Goal: Communication & Community: Answer question/provide support

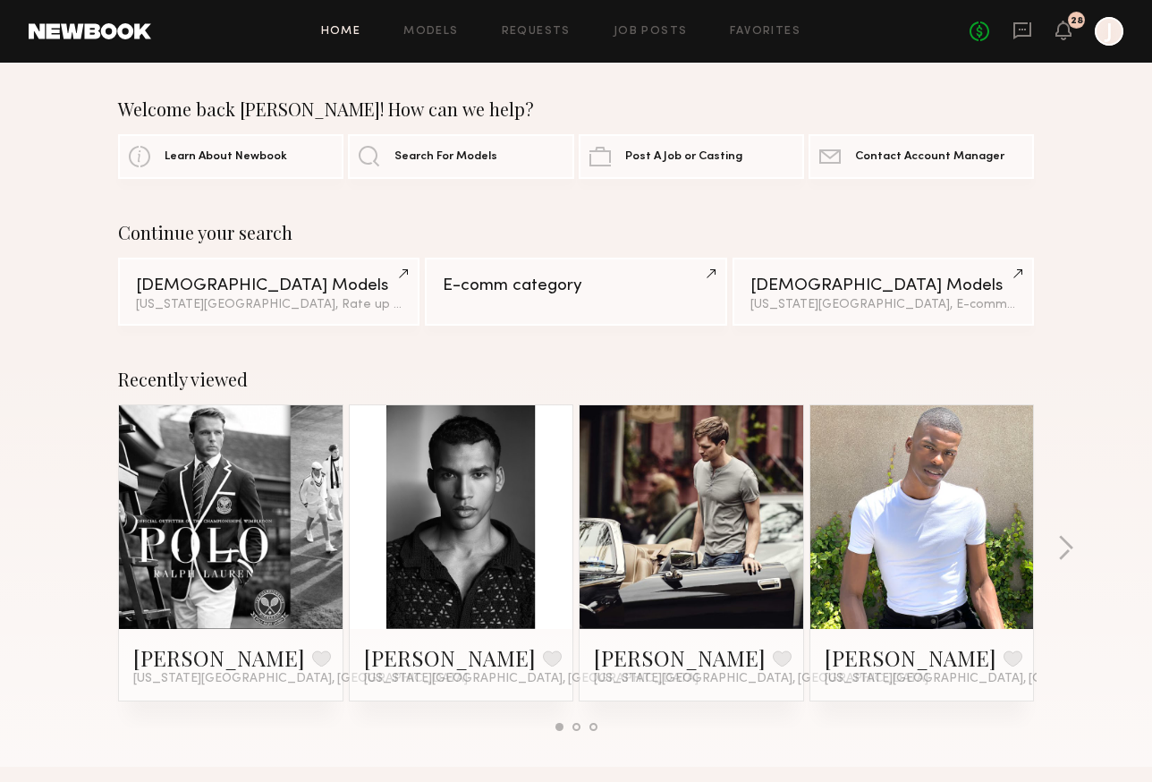
click at [423, 22] on div "Home Models Requests Job Posts Favorites Sign Out No fees up to $5,000 28 J" at bounding box center [637, 31] width 972 height 29
click at [1016, 14] on header "Home Models Requests Job Posts Favorites Sign Out No fees up to $5,000 28 J" at bounding box center [576, 31] width 1152 height 63
click at [1020, 29] on icon at bounding box center [1022, 30] width 7 height 2
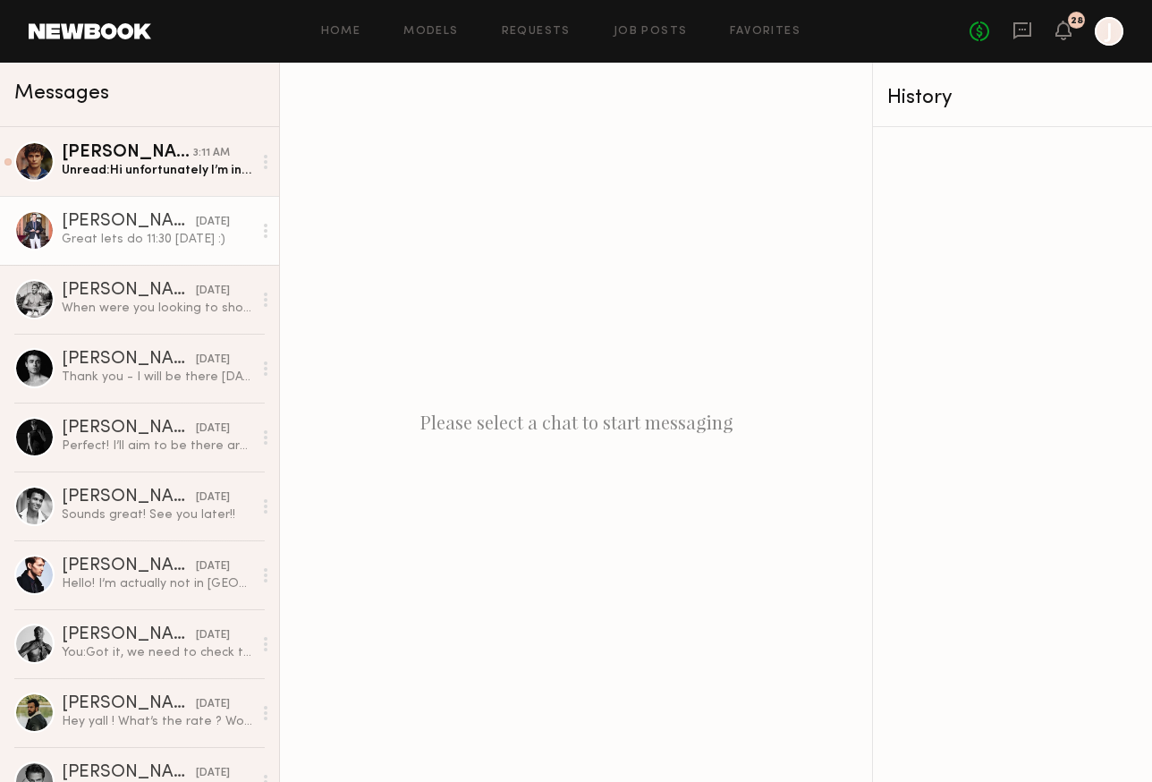
click at [119, 241] on div "Great lets do 11:30 tomorrow :)" at bounding box center [157, 239] width 191 height 17
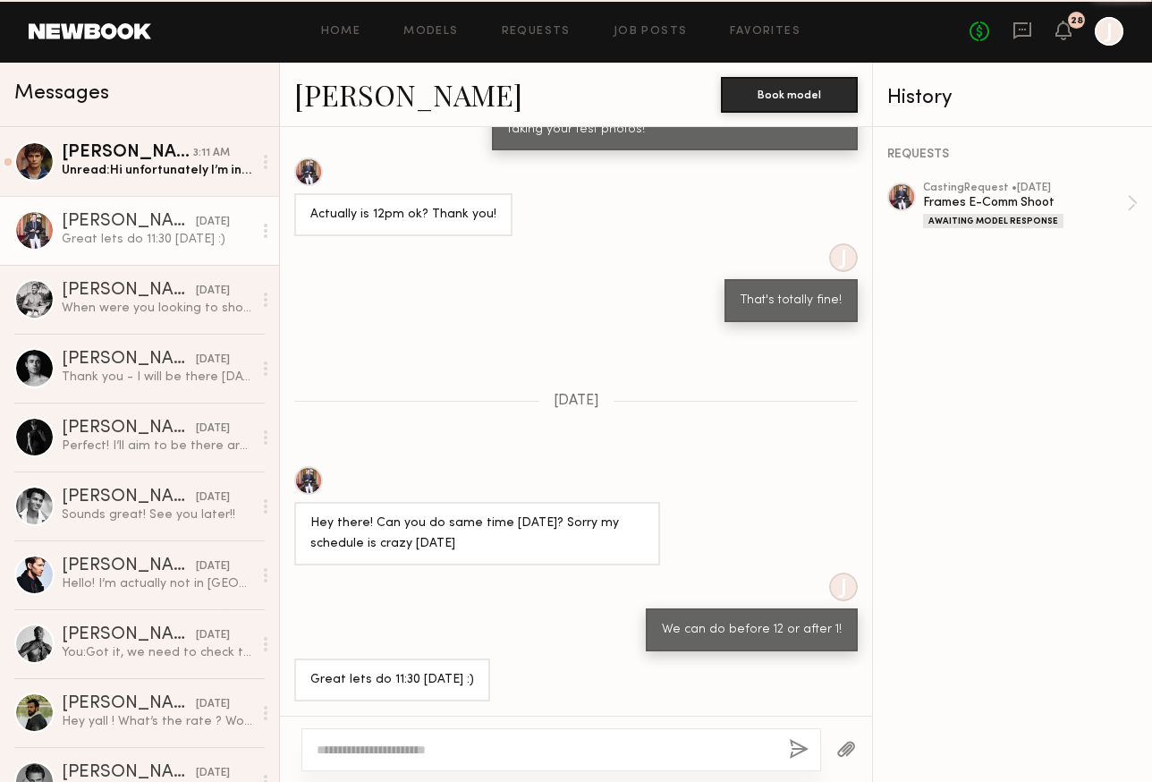
scroll to position [928, 0]
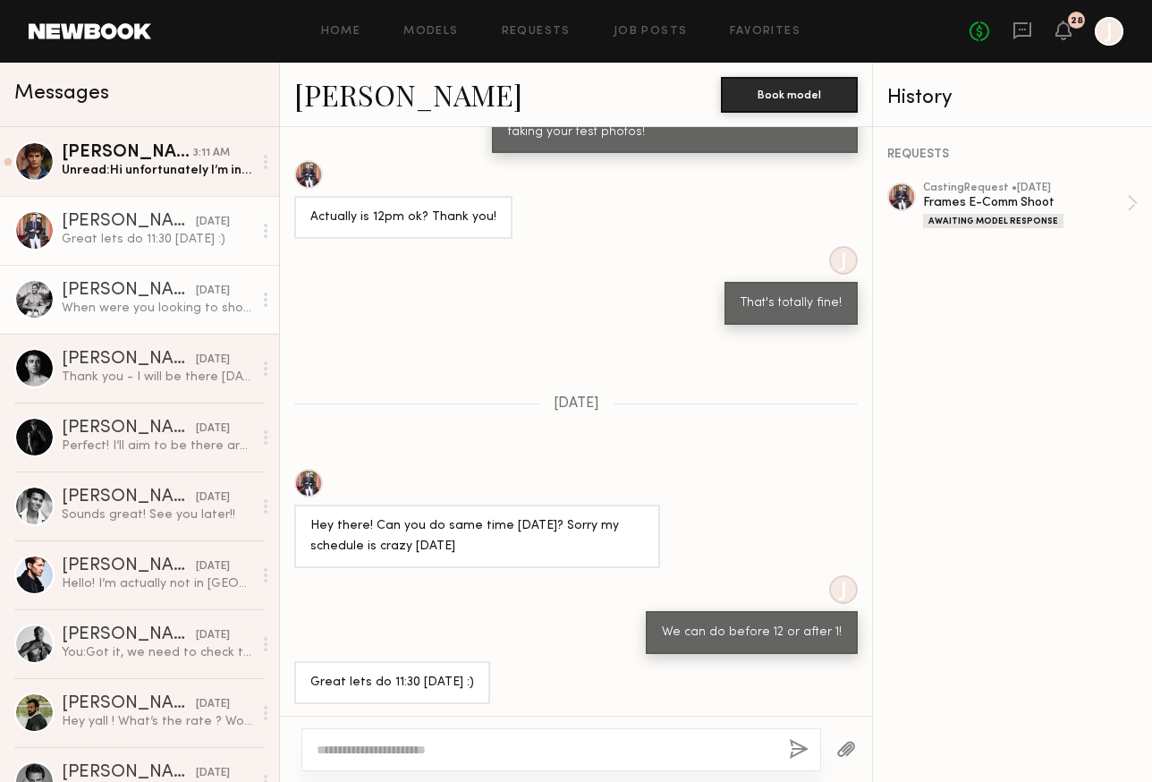
click at [118, 288] on div "Tim R." at bounding box center [129, 291] width 134 height 18
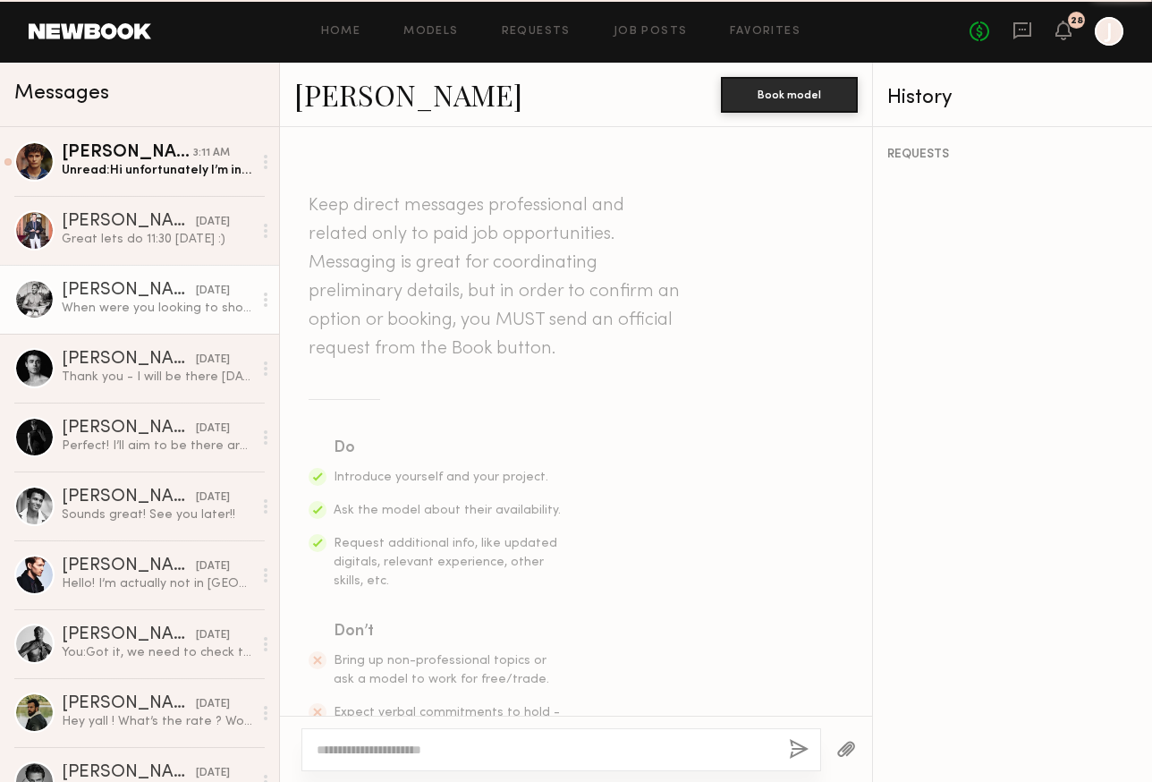
scroll to position [921, 0]
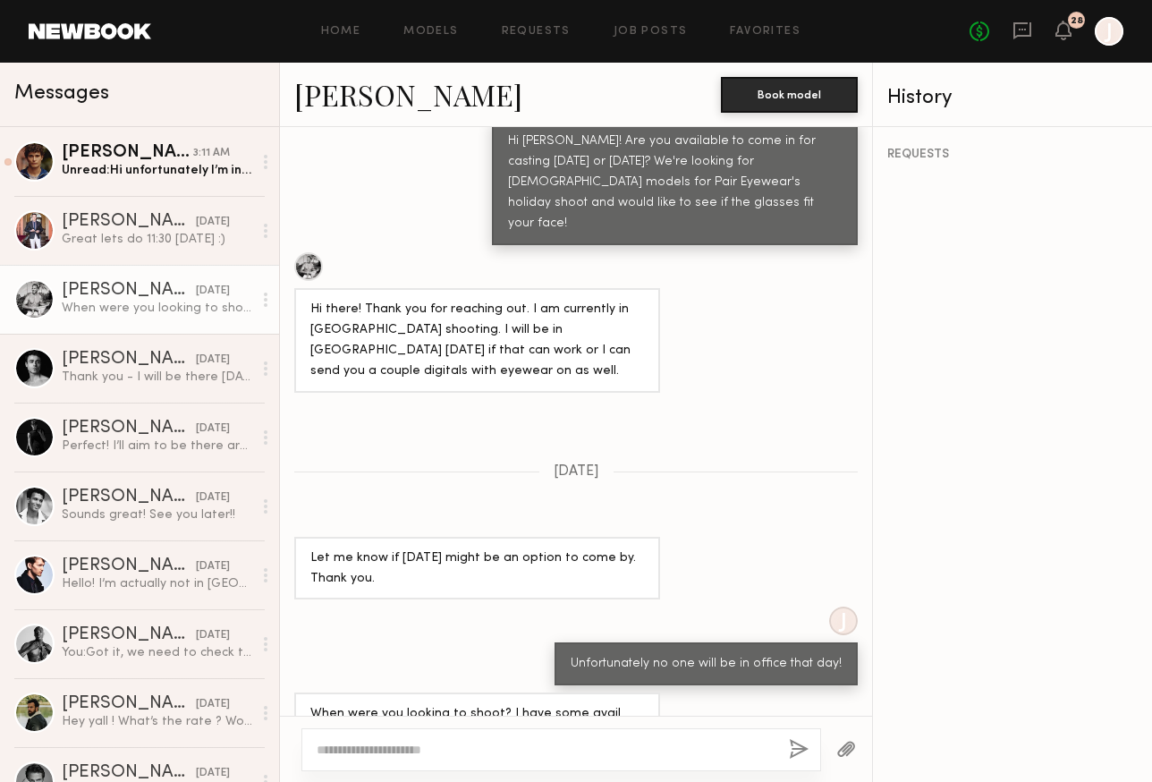
click at [458, 748] on textarea at bounding box center [546, 750] width 458 height 18
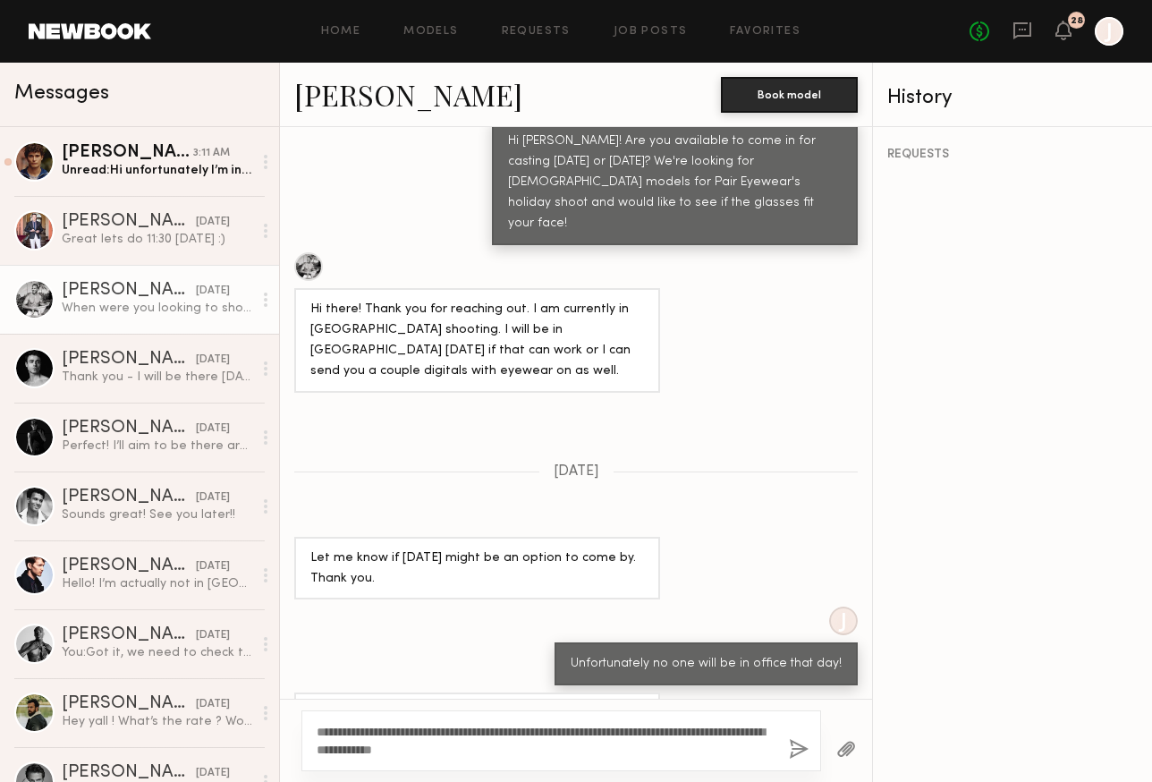
type textarea "**********"
click at [799, 742] on button "button" at bounding box center [799, 750] width 20 height 22
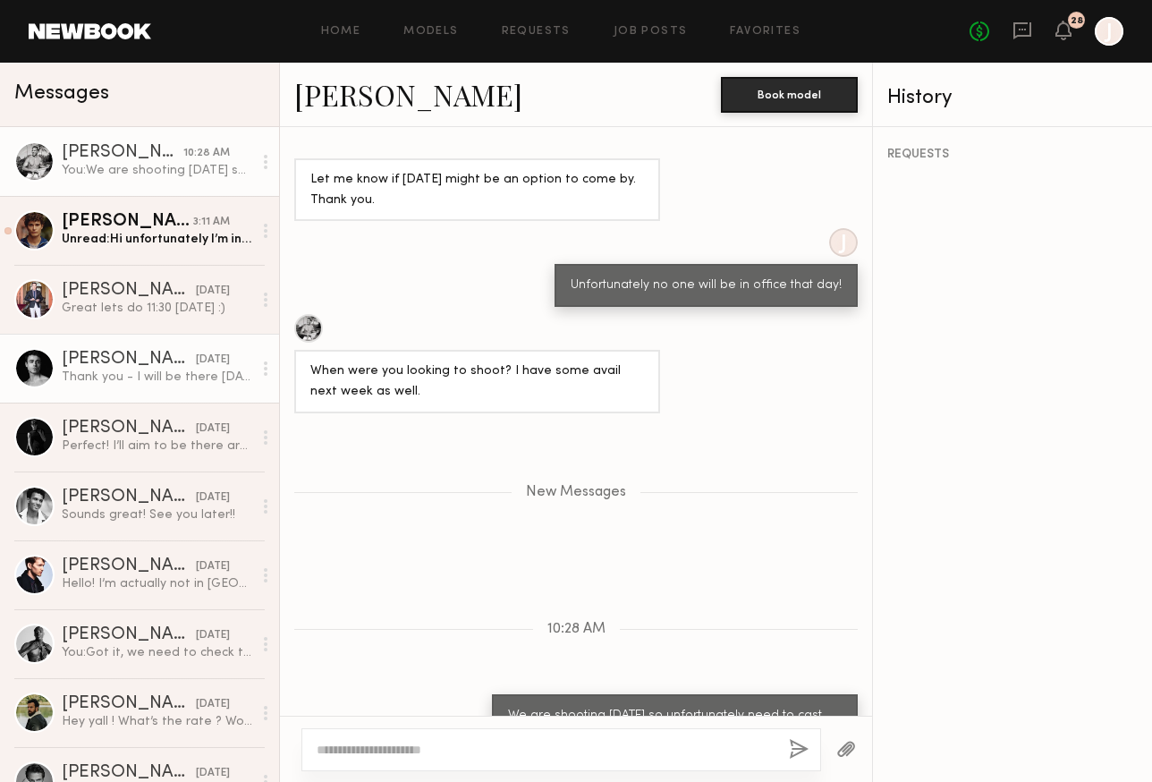
click at [117, 354] on div "Arturo R." at bounding box center [129, 360] width 134 height 18
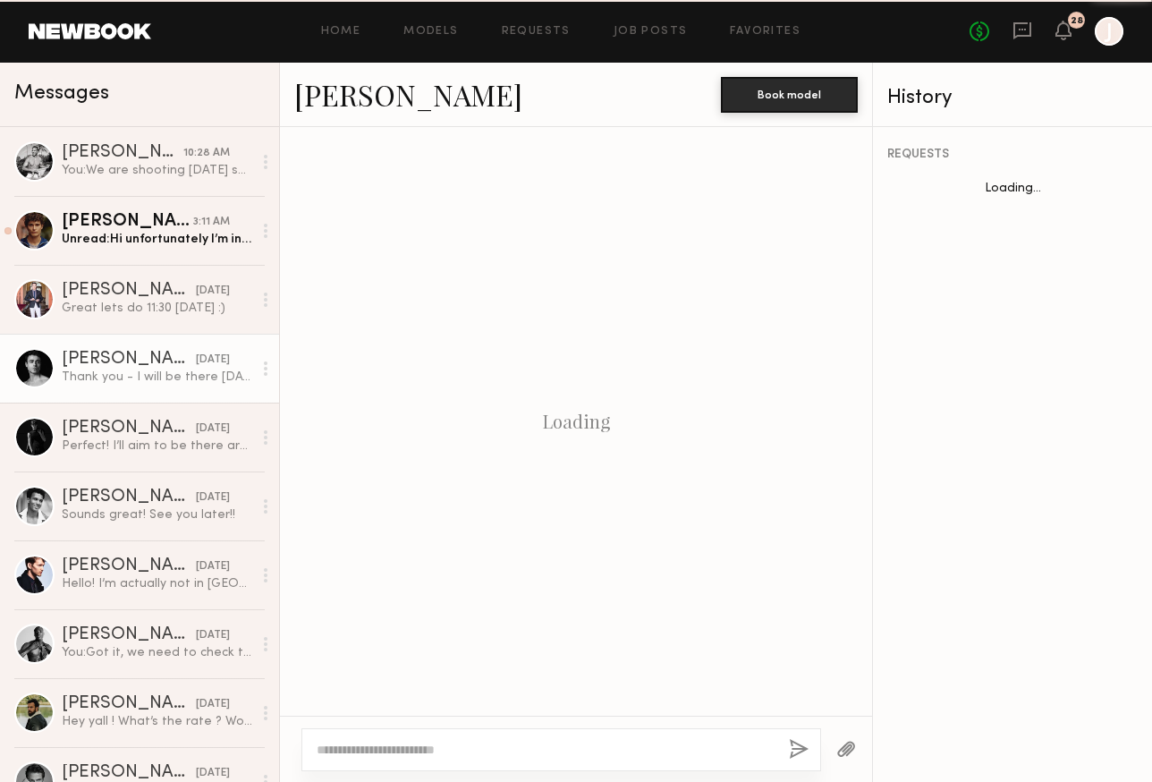
scroll to position [851, 0]
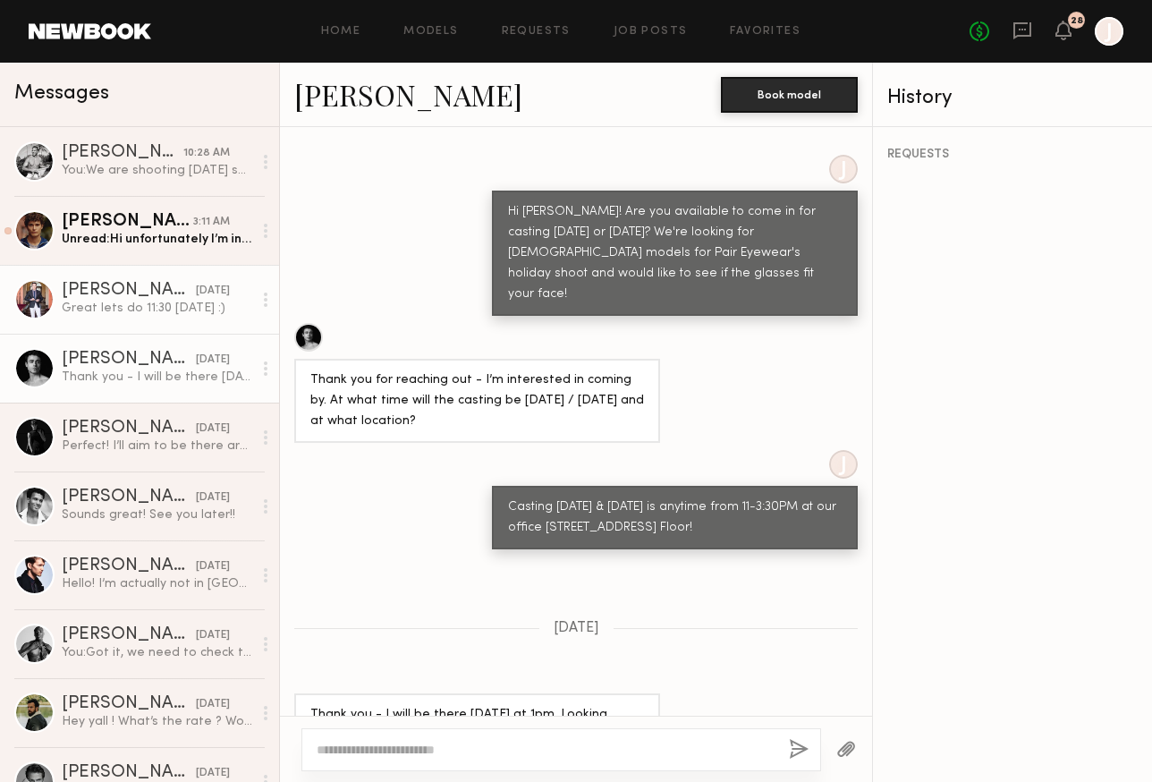
click at [117, 329] on link "Matt W. yesterday Great lets do 11:30 tomorrow :)" at bounding box center [139, 299] width 279 height 69
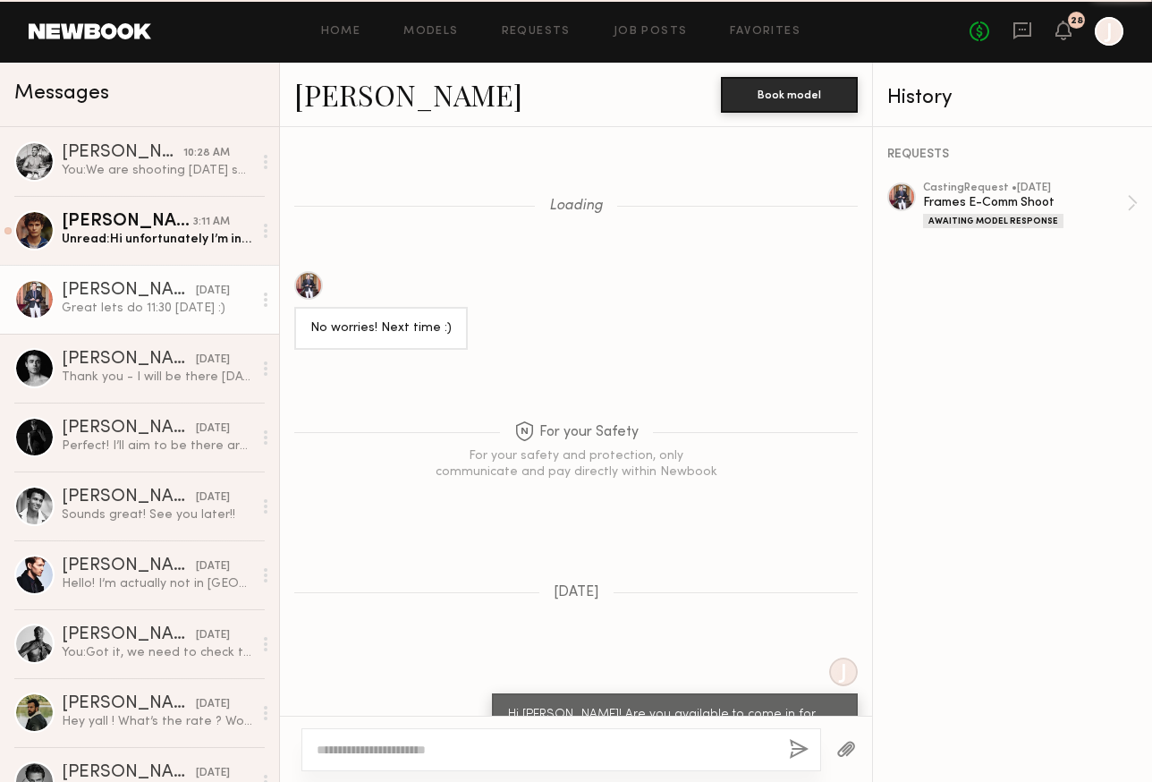
scroll to position [928, 0]
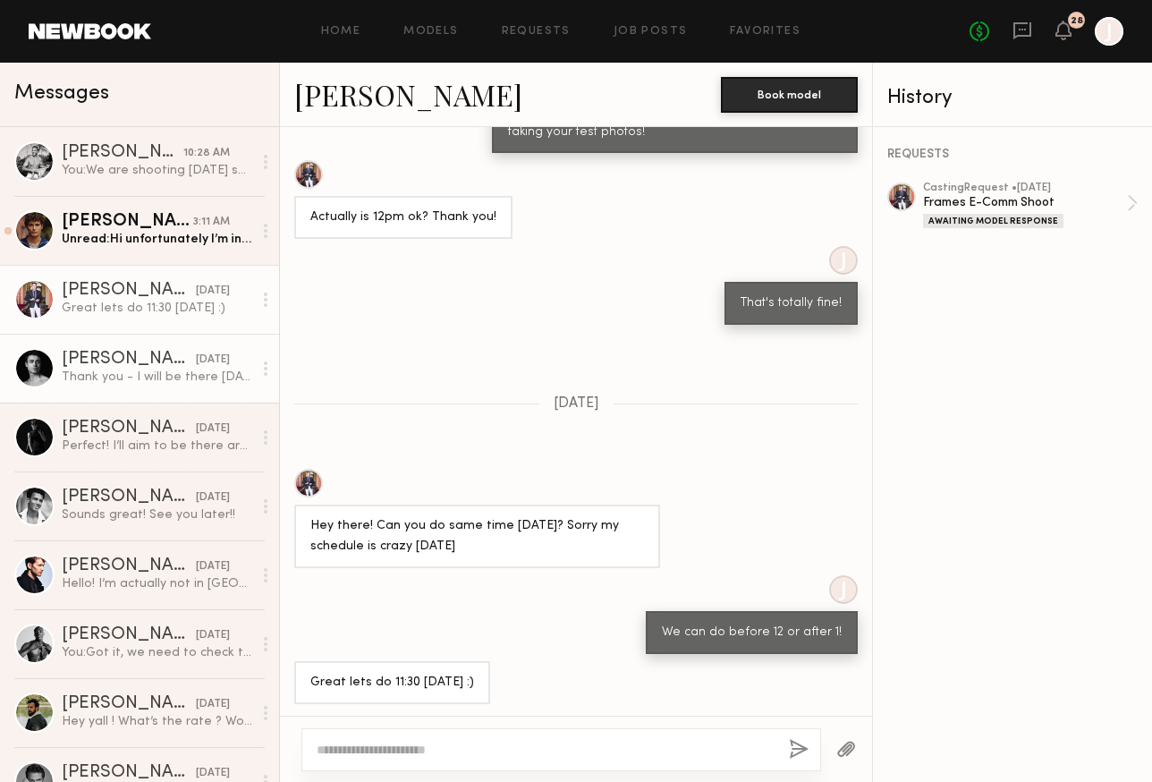
click at [165, 388] on link "Arturo R. yesterday Thank you - I will be there tomorrow at 1pm. Looking forwar…" at bounding box center [139, 368] width 279 height 69
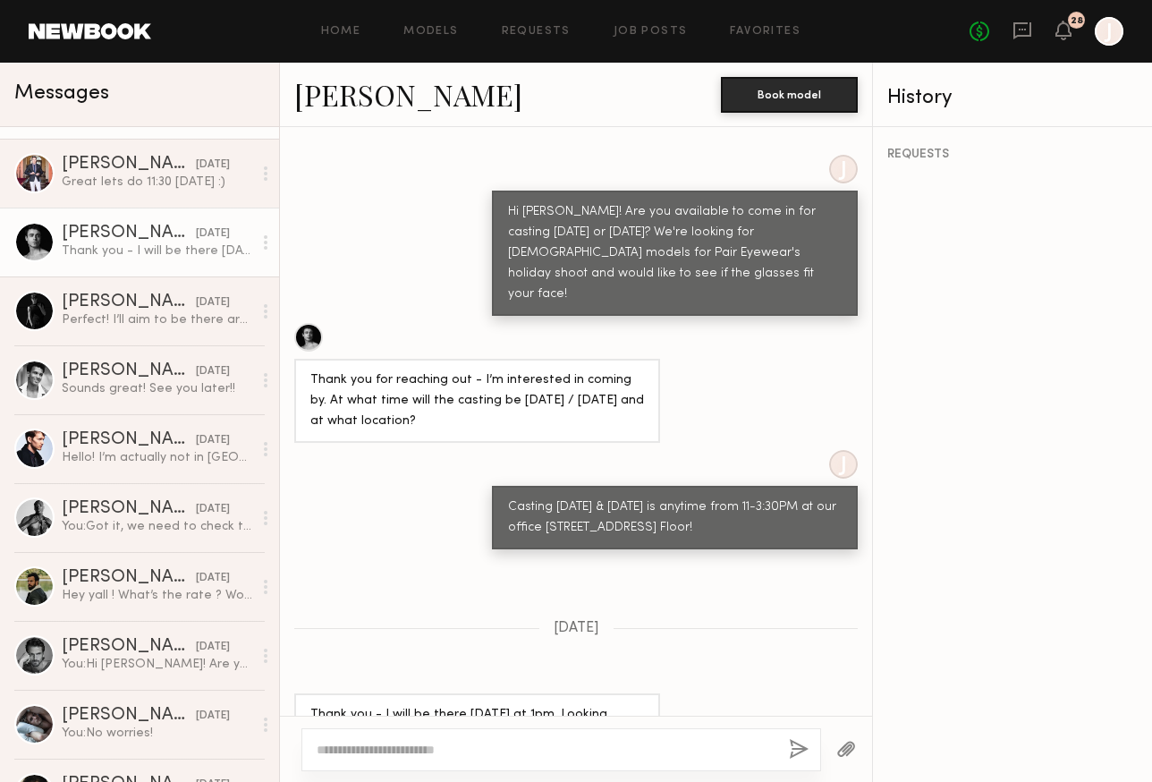
scroll to position [173, 0]
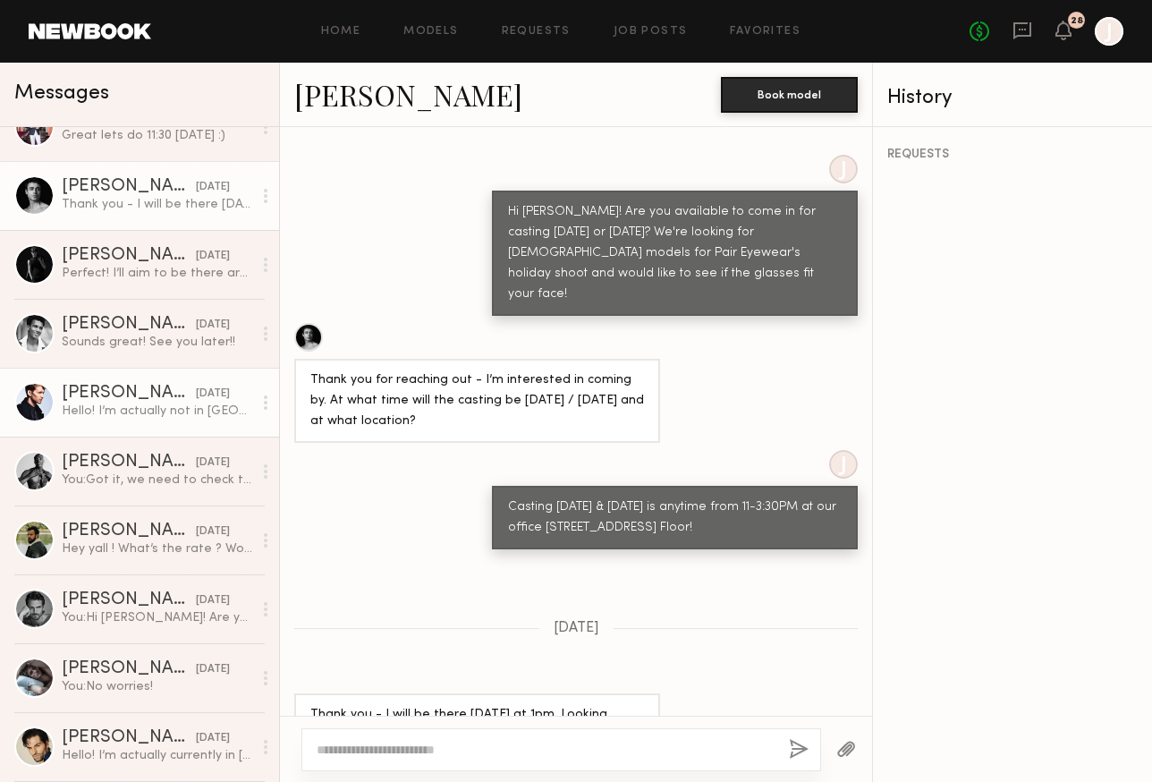
click at [126, 425] on link "Todd E. yesterday Hello! I’m actually not in NYC rn. I’m currently going back t…" at bounding box center [139, 402] width 279 height 69
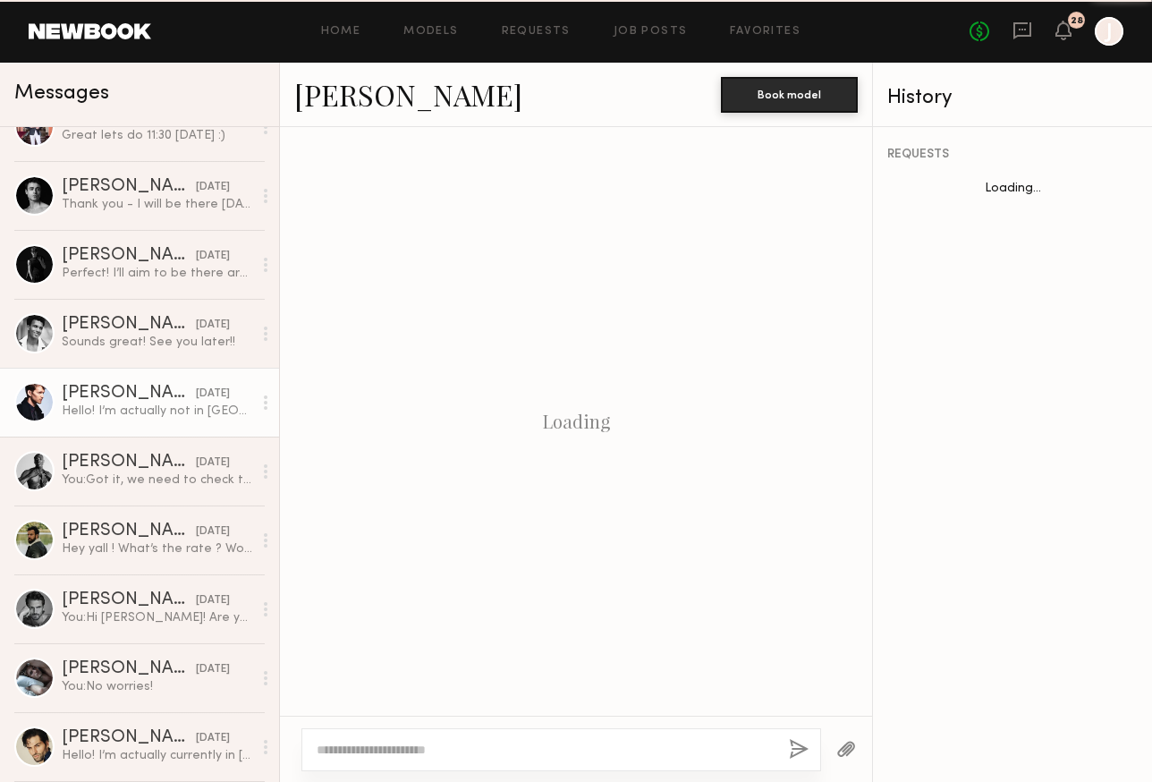
scroll to position [481, 0]
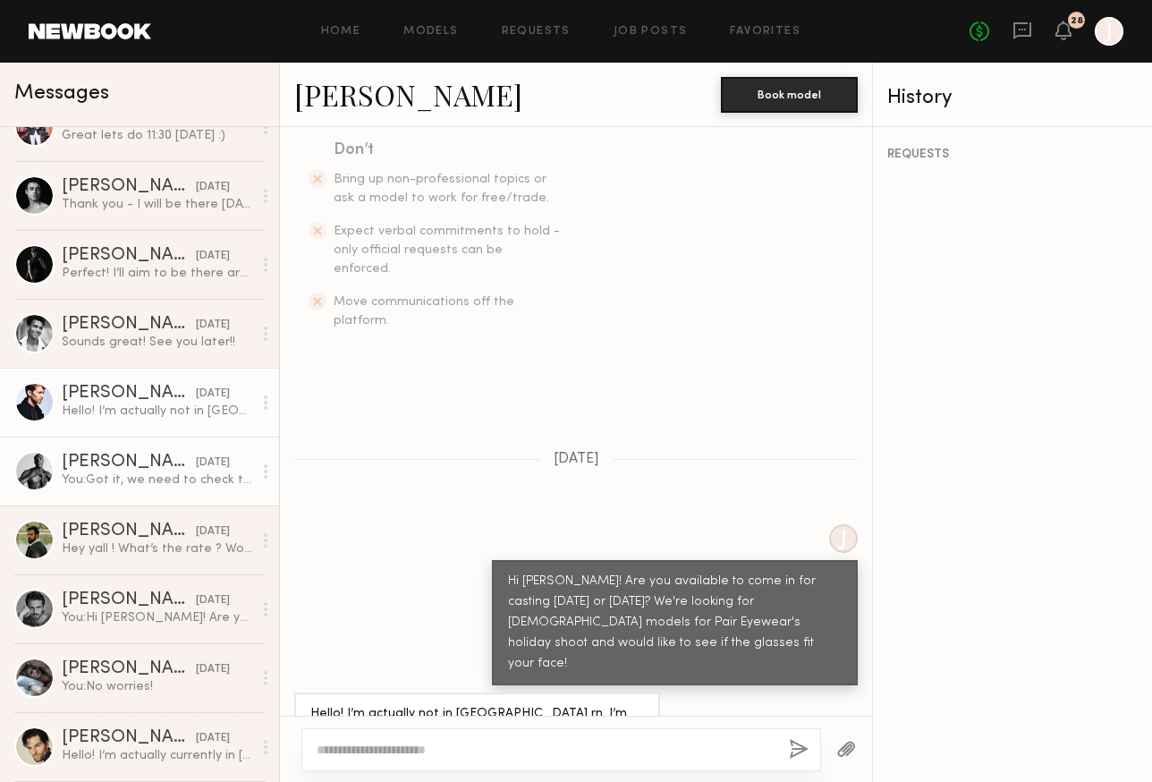
click at [121, 488] on div "You: Got it, we need to check the fit of the glasses before shooting so maybe w…" at bounding box center [157, 479] width 191 height 17
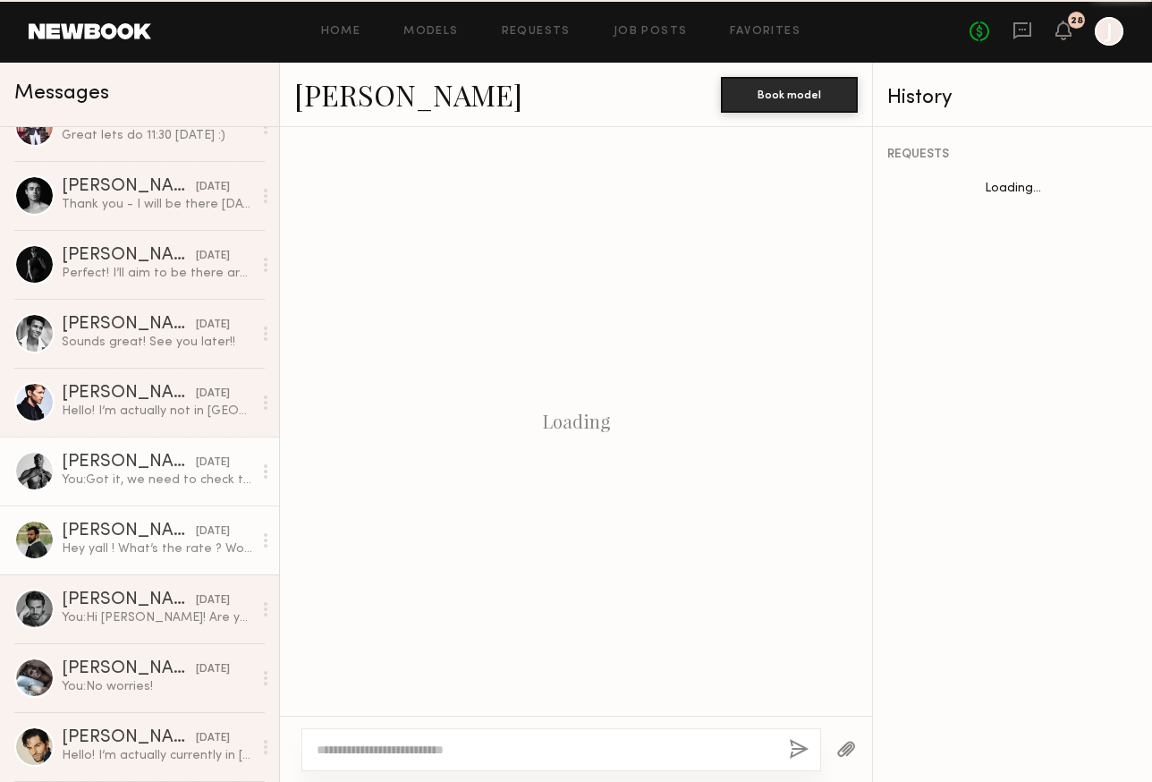
scroll to position [679, 0]
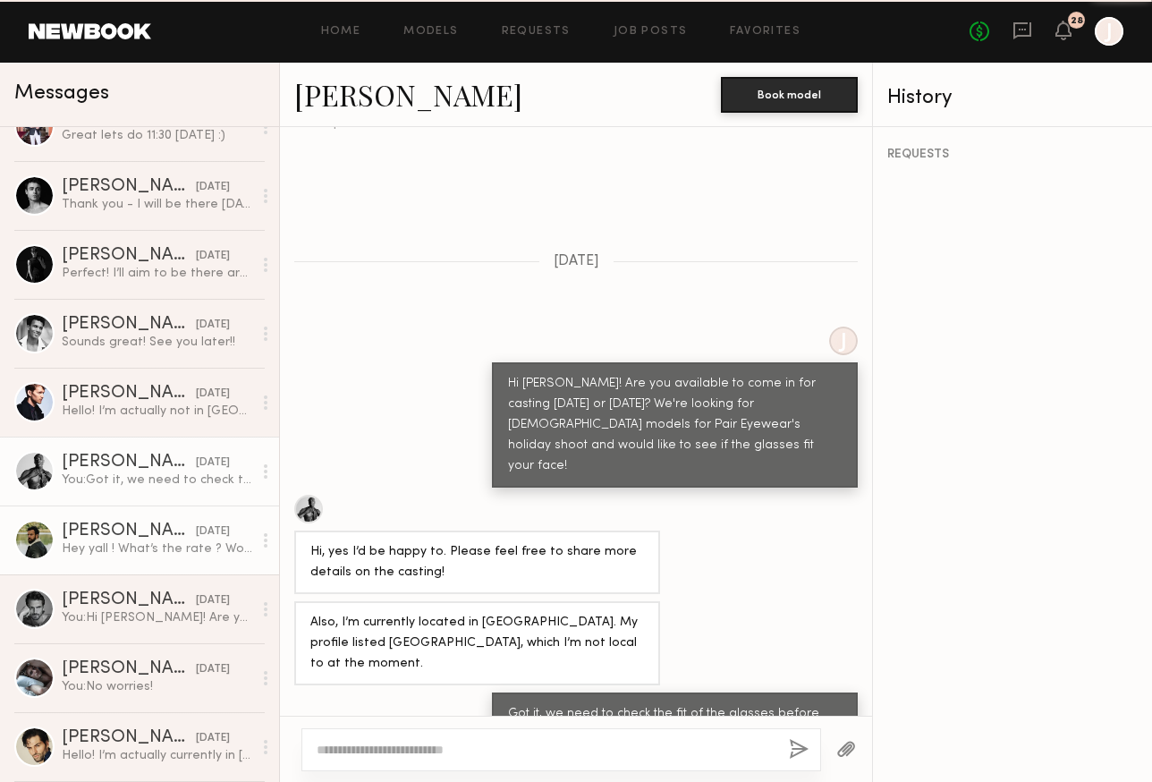
click at [115, 538] on div "Philip S." at bounding box center [129, 531] width 134 height 18
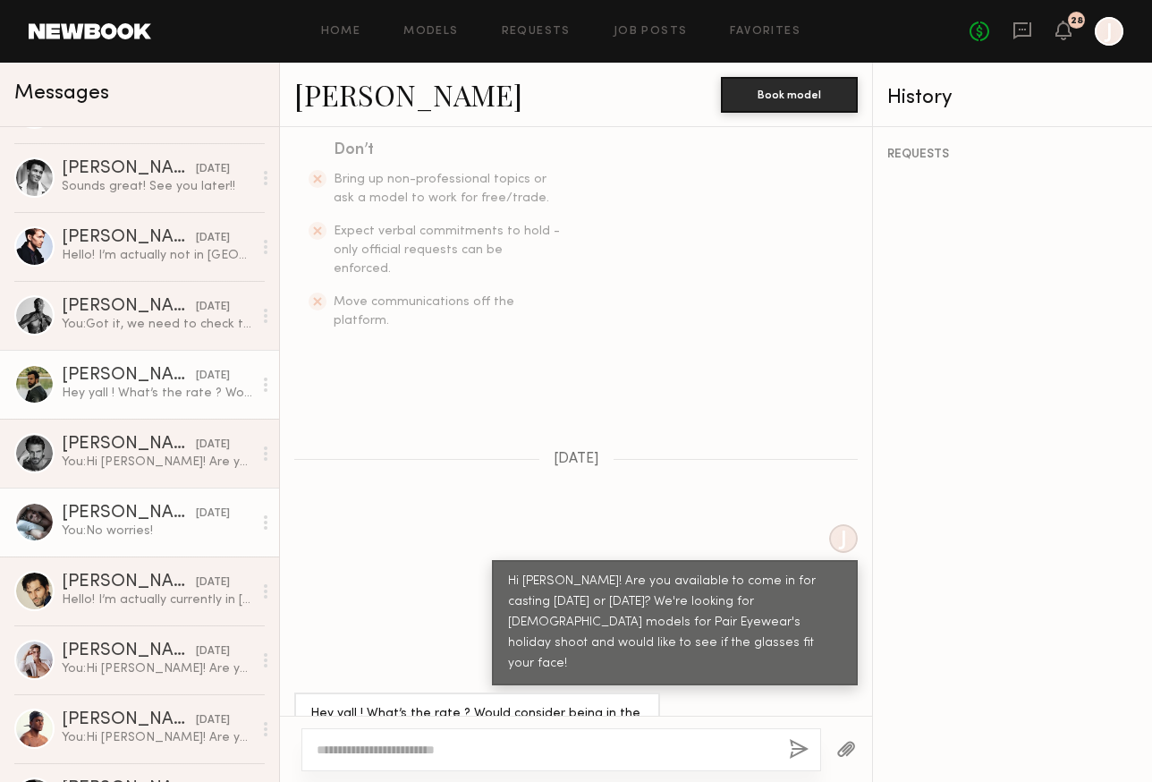
scroll to position [343, 0]
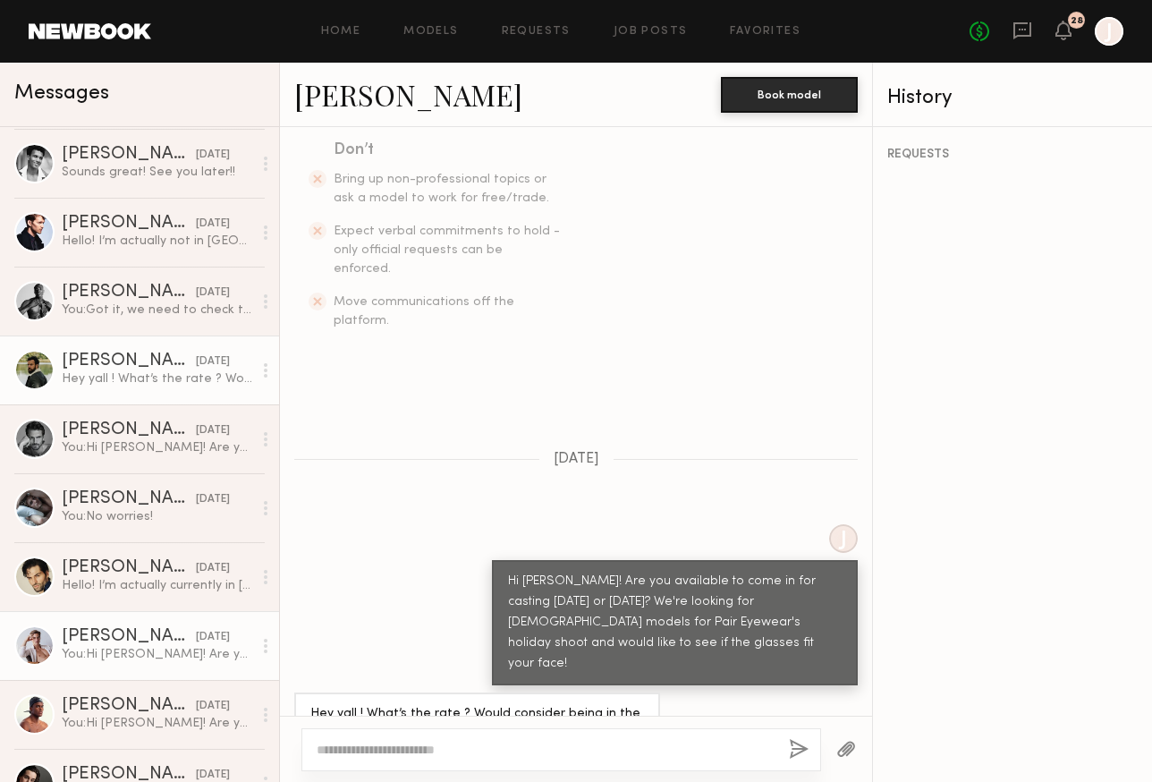
click at [114, 655] on div "You: Hi Isaac! Are you available to come in for casting this Tuesday or Wednesd…" at bounding box center [157, 654] width 191 height 17
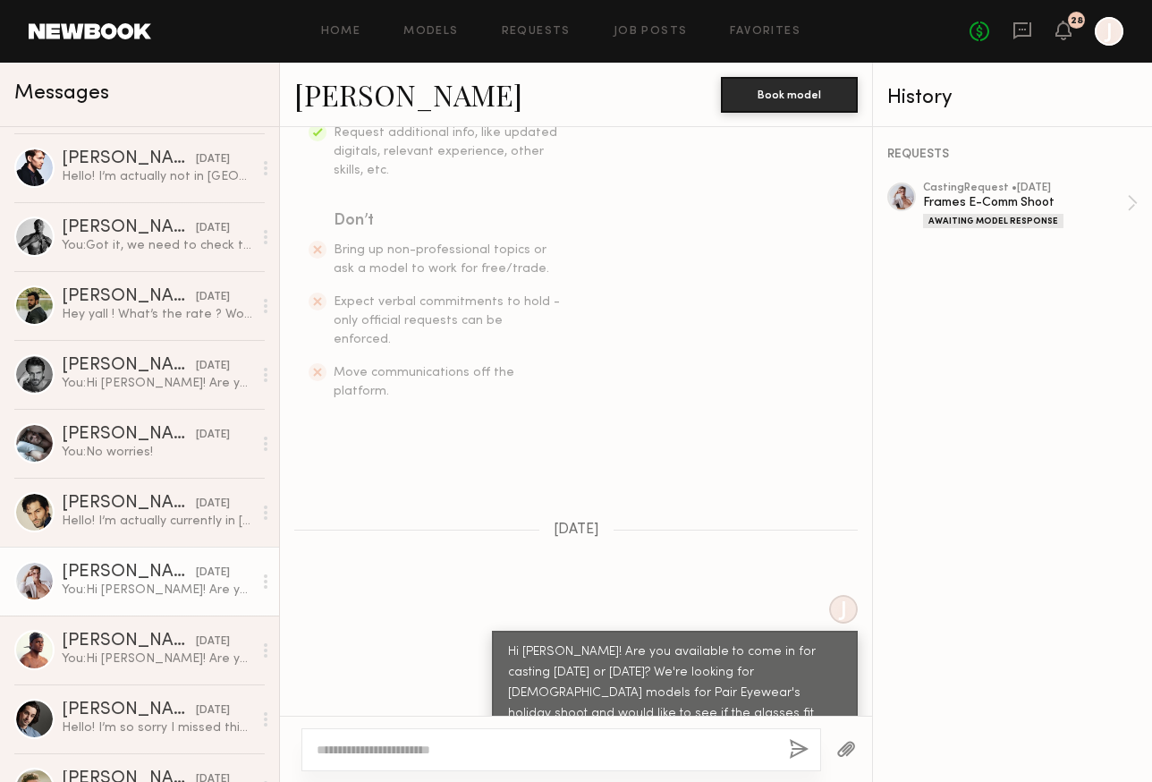
scroll to position [419, 0]
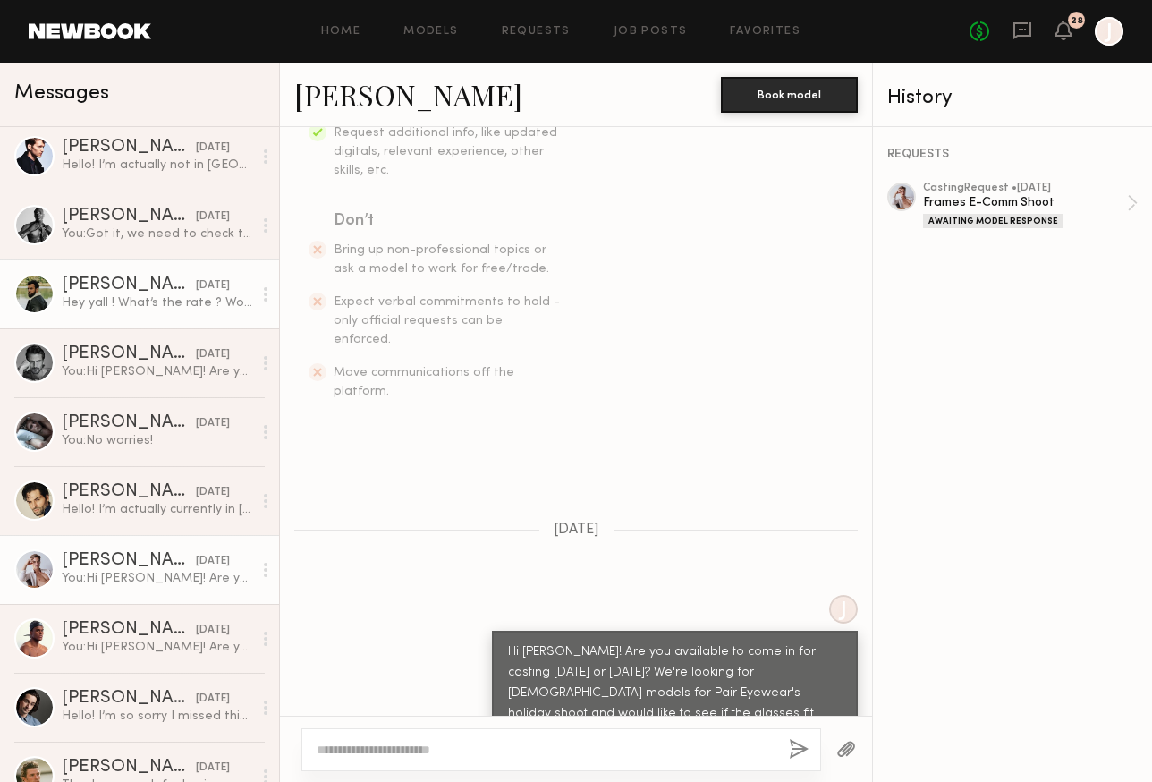
click at [97, 303] on div "Hey yall ! What’s the rate ? Would consider being in the city as I moved upstate" at bounding box center [157, 302] width 191 height 17
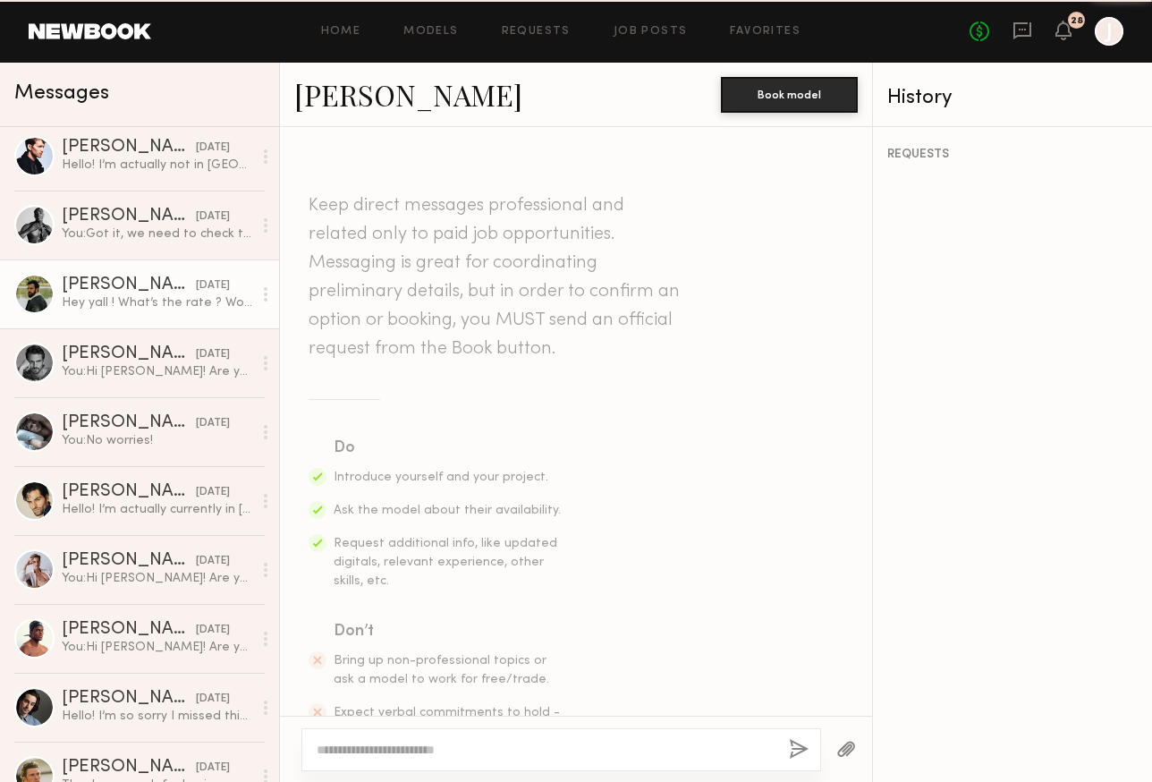
scroll to position [481, 0]
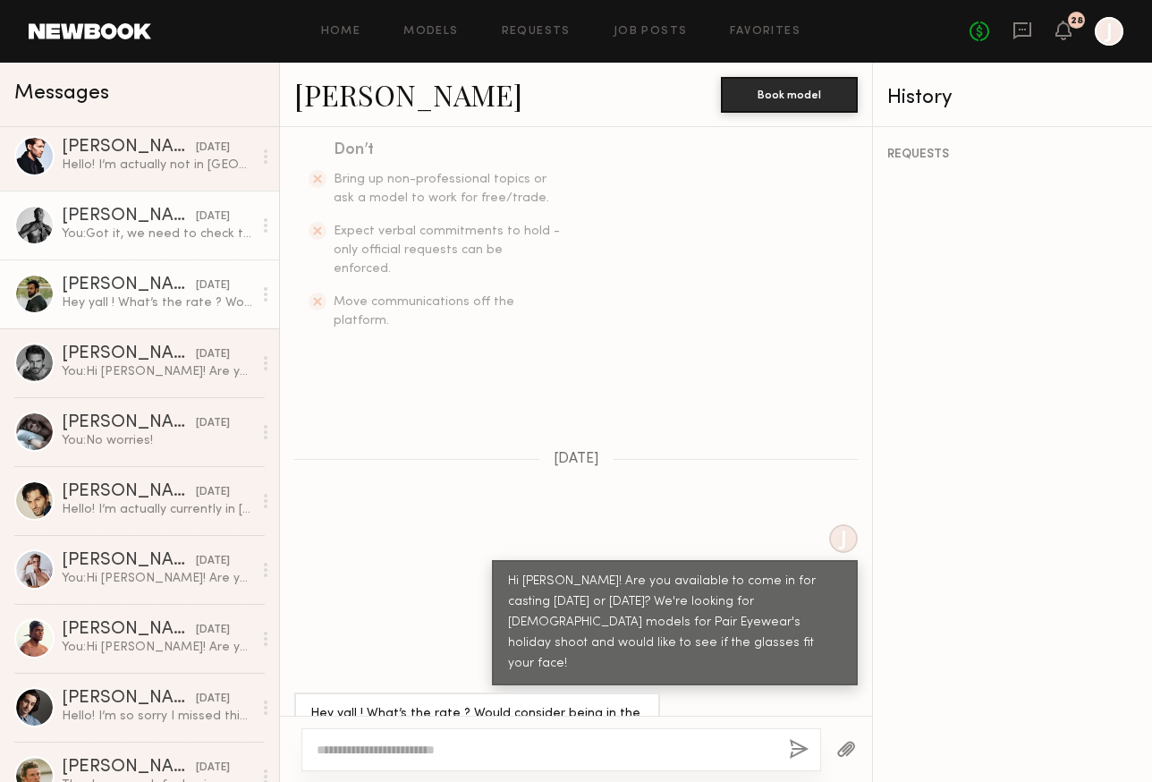
click at [95, 254] on link "Jonathan A. yesterday You: Got it, we need to check the fit of the glasses befo…" at bounding box center [139, 225] width 279 height 69
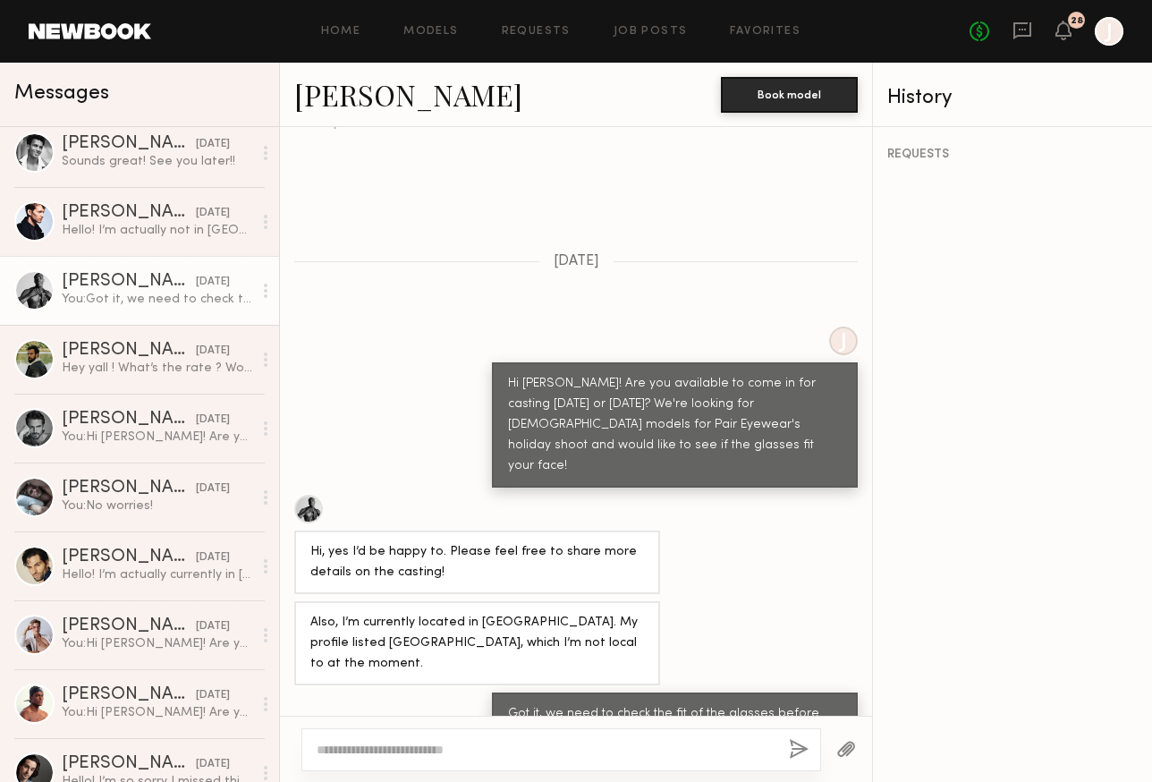
scroll to position [350, 0]
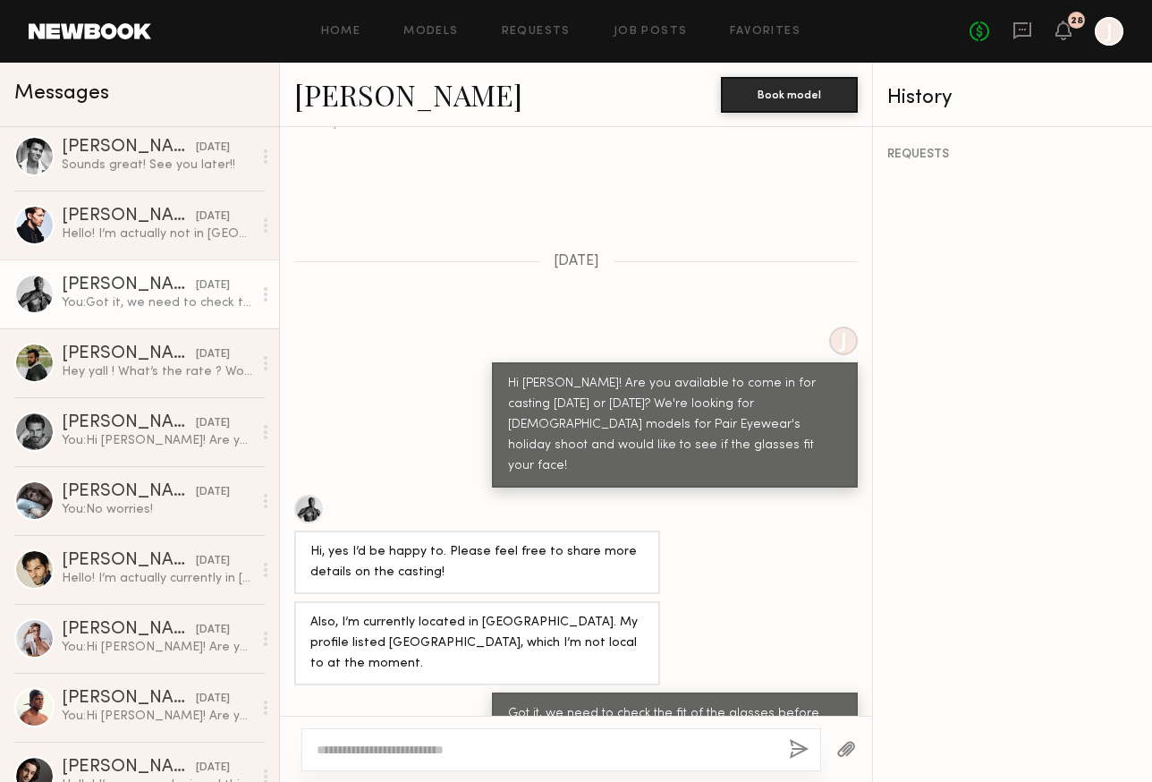
click at [89, 222] on div "Todd E." at bounding box center [129, 217] width 134 height 18
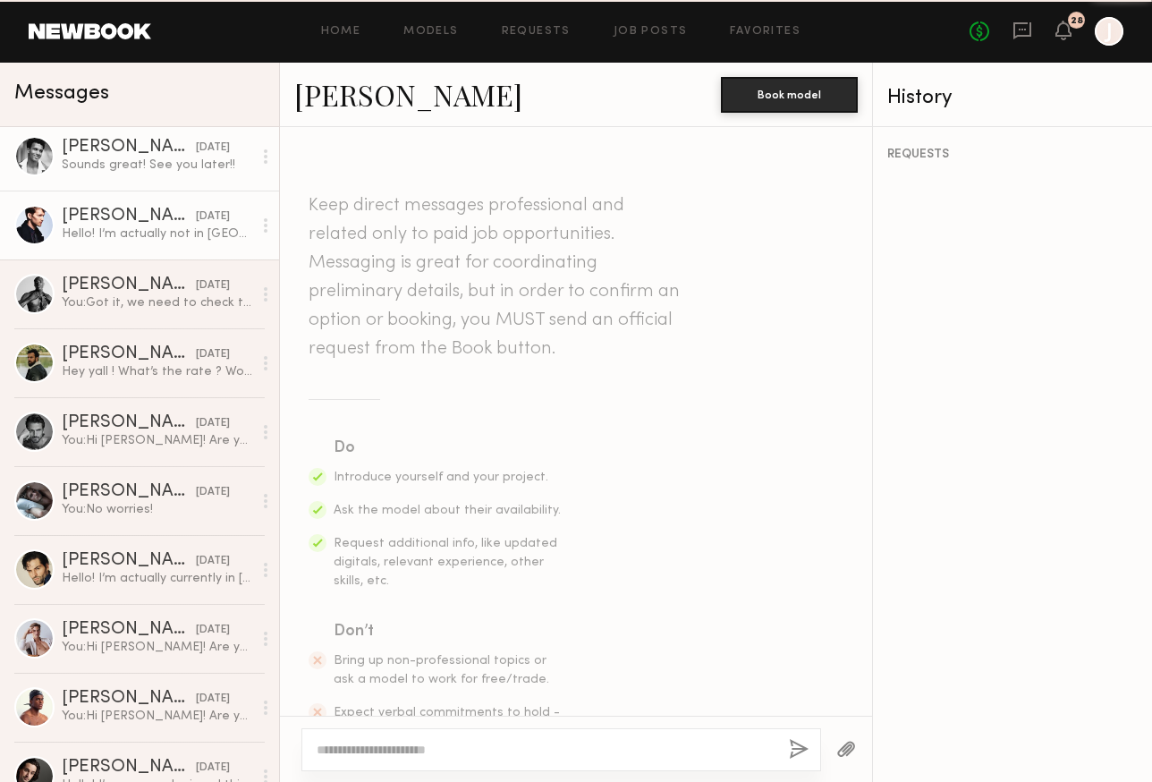
scroll to position [481, 0]
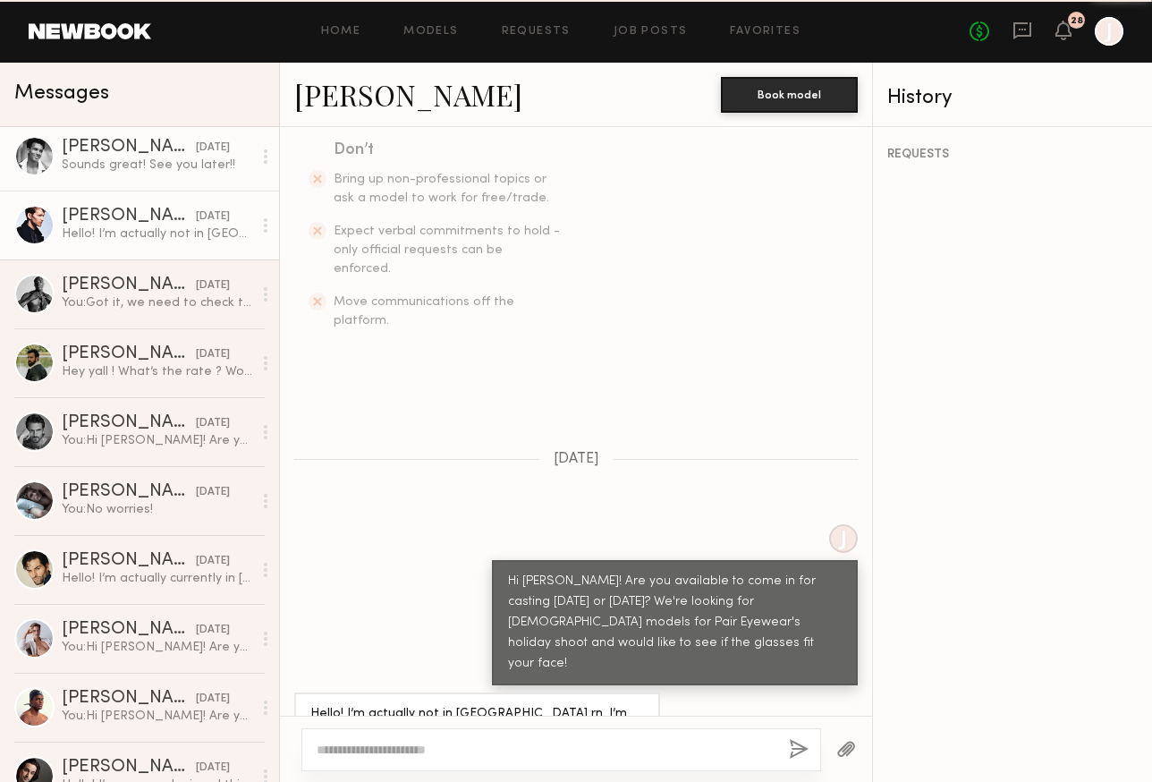
click at [93, 167] on div "Sounds great! See you later!!" at bounding box center [157, 165] width 191 height 17
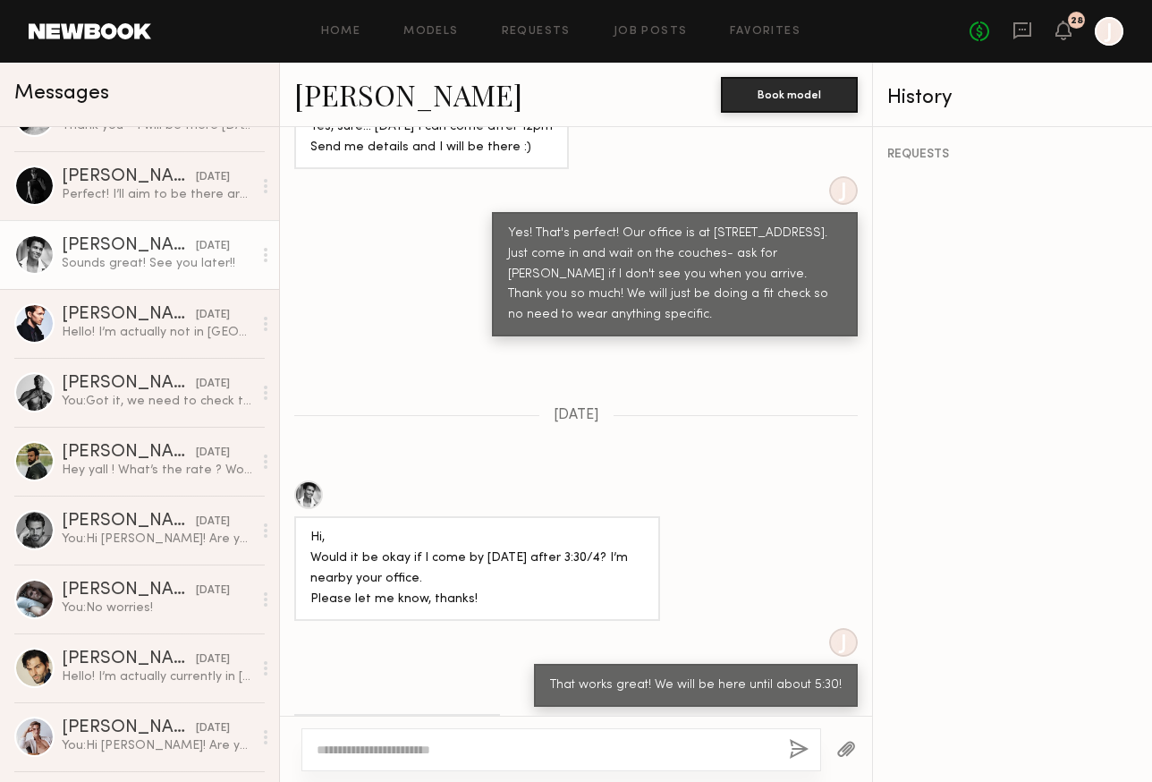
scroll to position [250, 0]
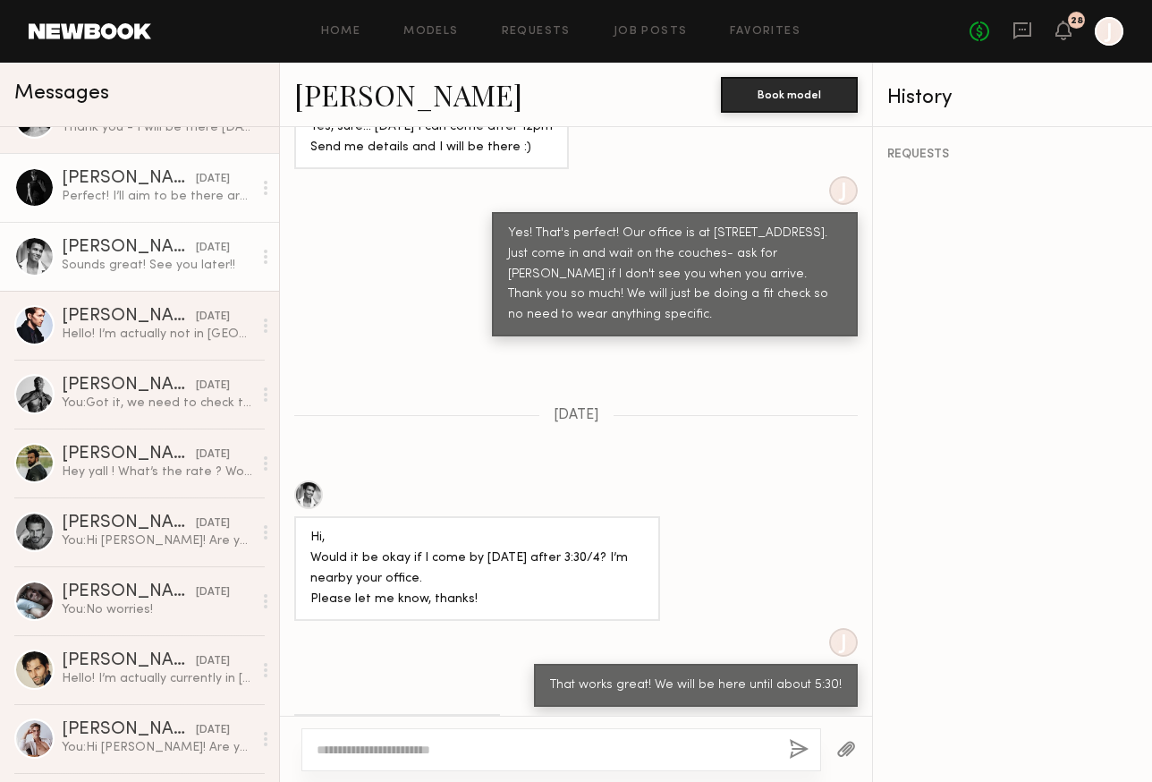
click at [98, 202] on div "Perfect! I’ll aim to be there around 12:30" at bounding box center [157, 196] width 191 height 17
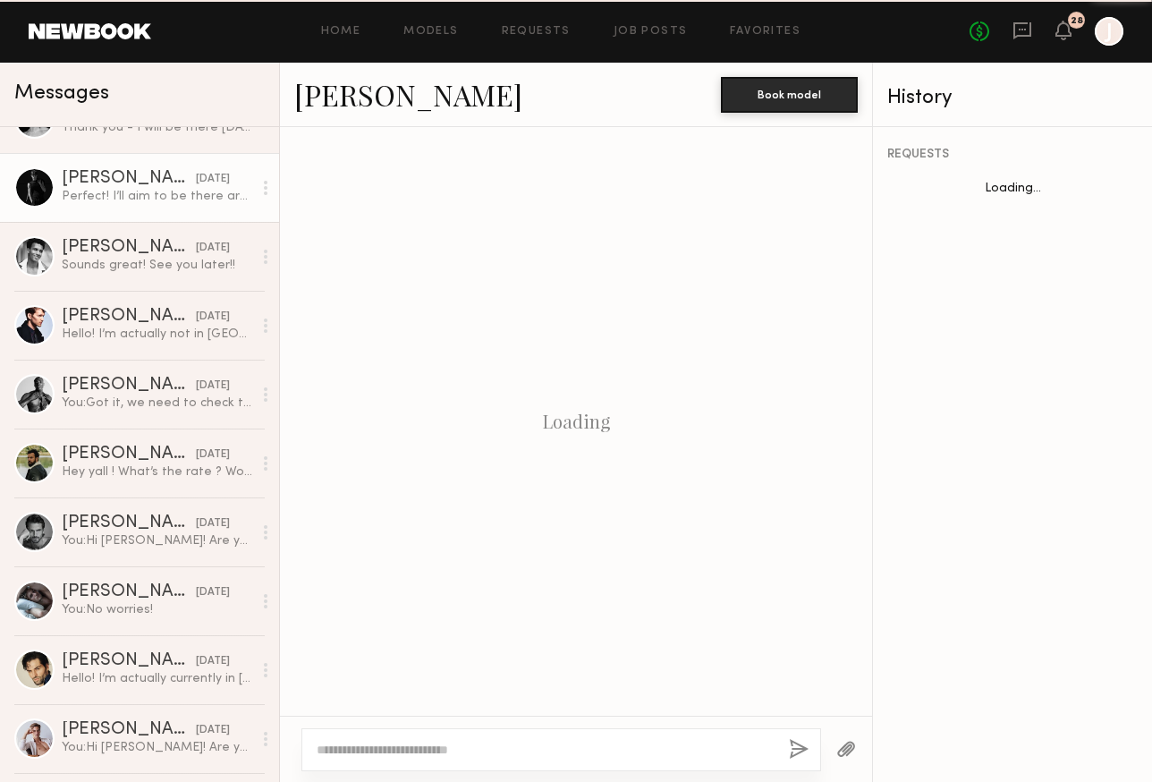
scroll to position [839, 0]
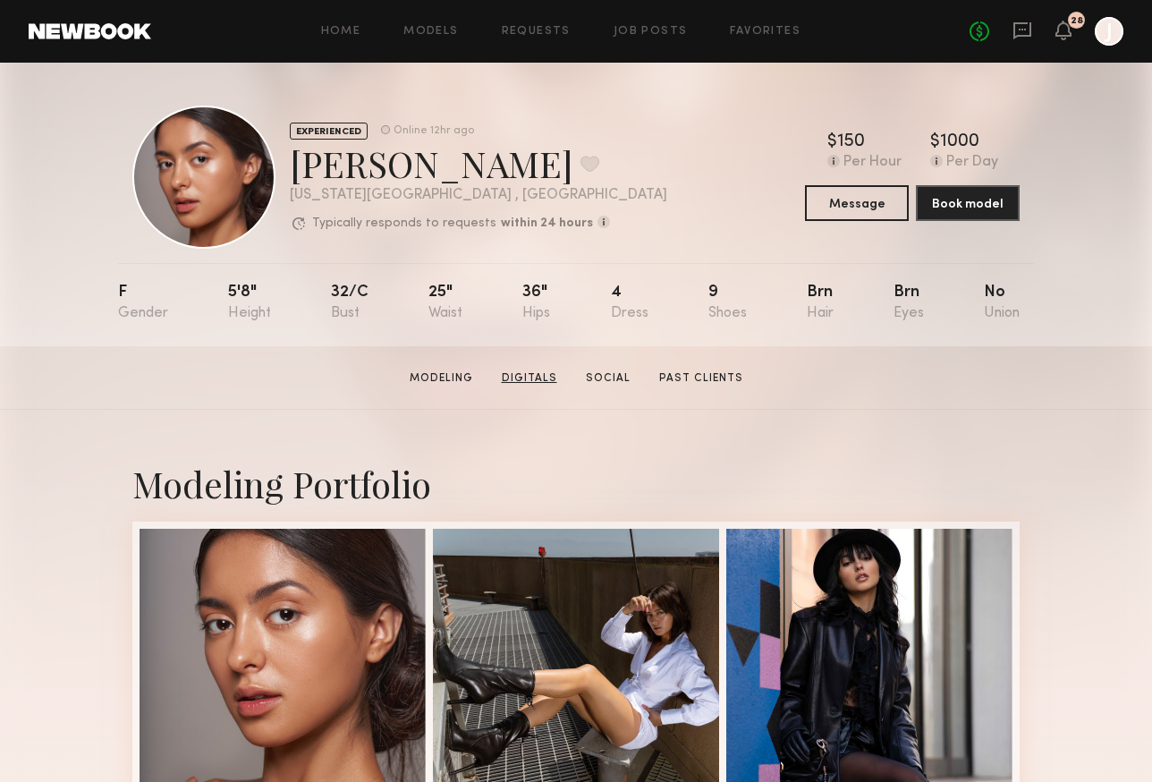
click at [554, 376] on link "Digitals" at bounding box center [530, 378] width 70 height 16
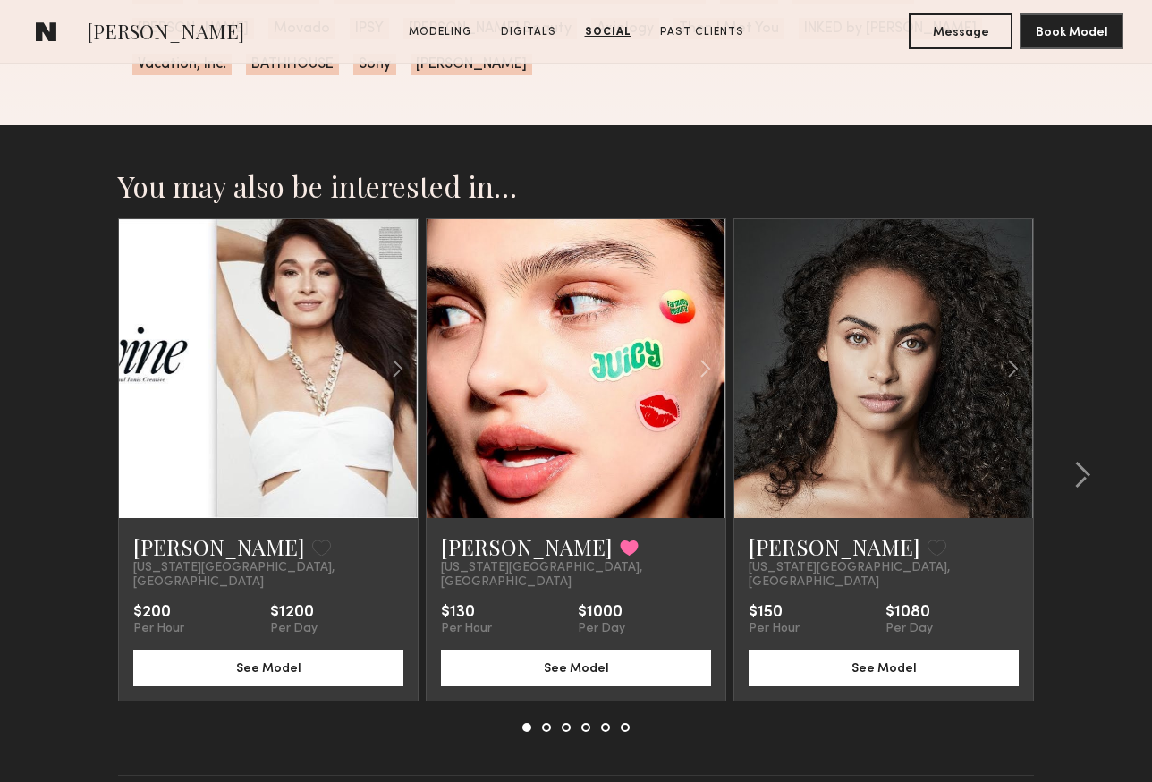
scroll to position [3540, 0]
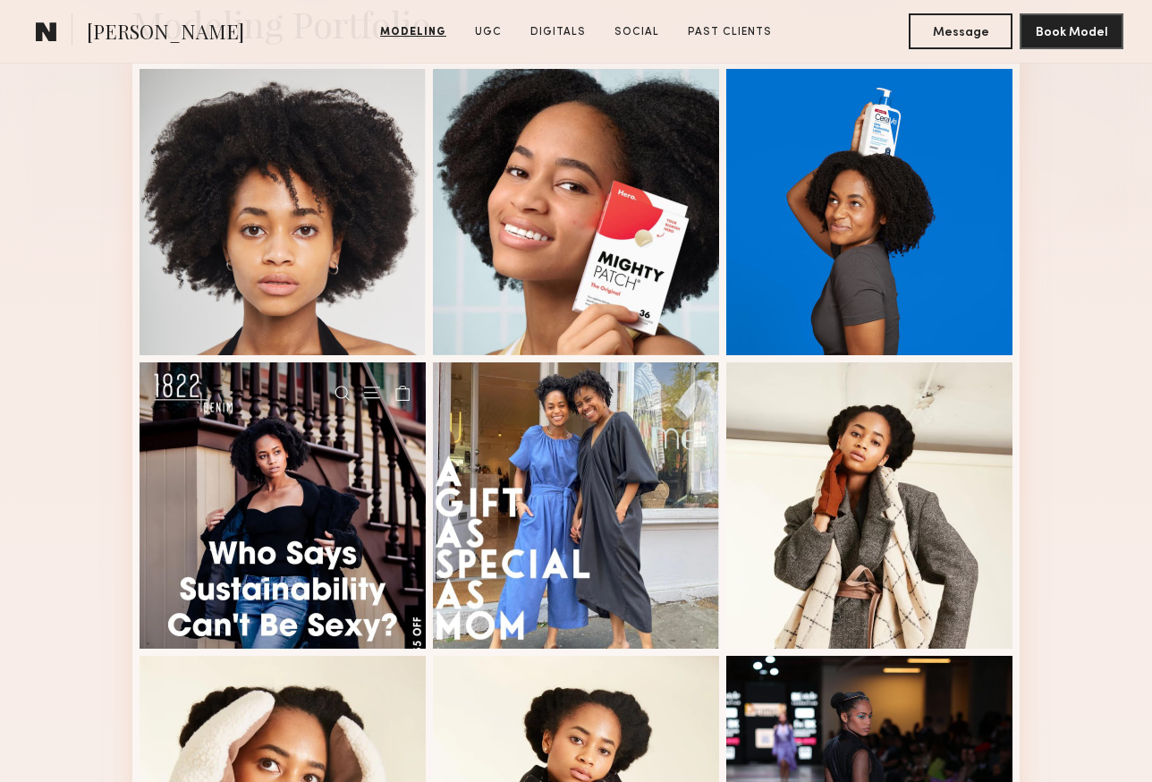
scroll to position [239, 0]
